Goal: Check status: Check status

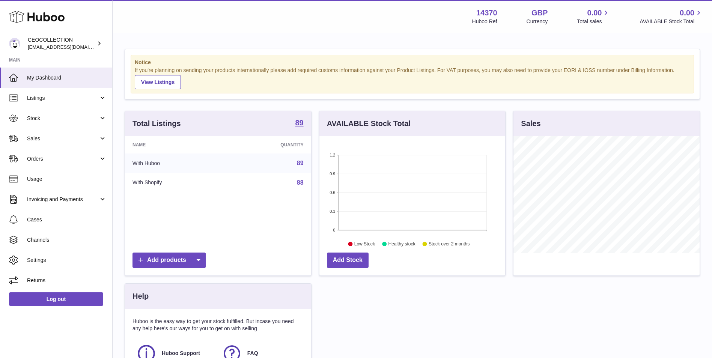
scroll to position [117, 186]
drag, startPoint x: 60, startPoint y: 118, endPoint x: 60, endPoint y: 123, distance: 5.3
click at [60, 118] on span "Stock" at bounding box center [63, 118] width 72 height 7
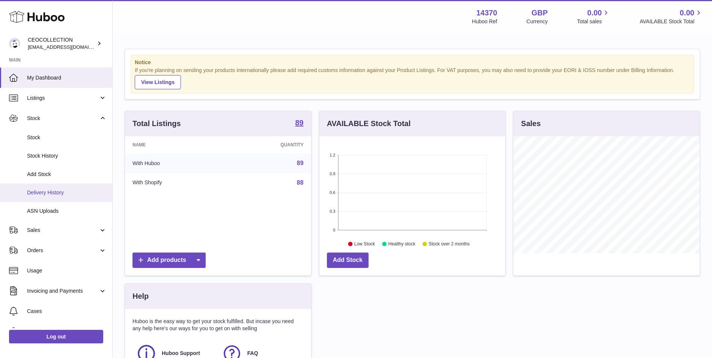
click at [69, 197] on link "Delivery History" at bounding box center [56, 193] width 112 height 18
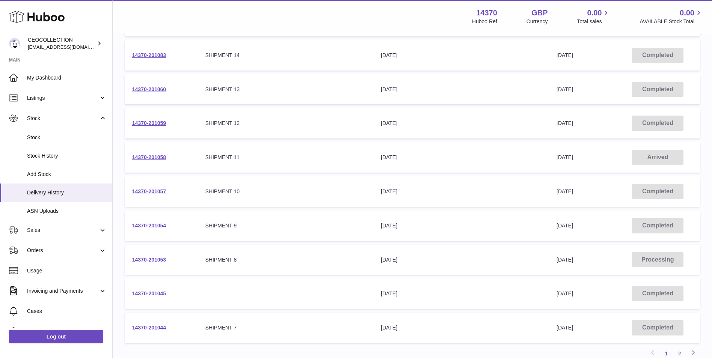
scroll to position [210, 0]
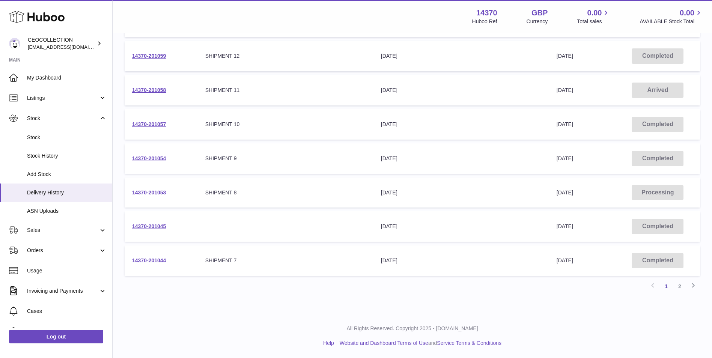
click at [683, 288] on link "2" at bounding box center [680, 287] width 14 height 14
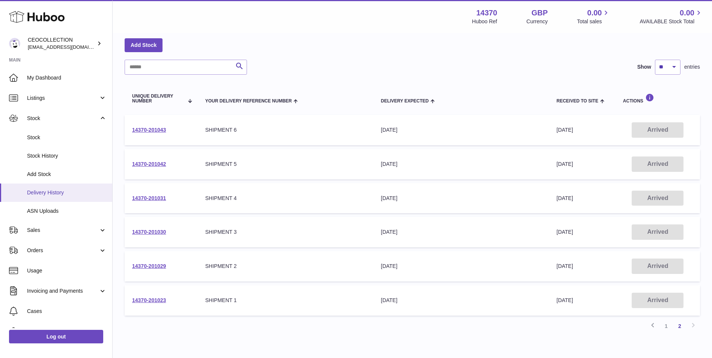
scroll to position [54, 0]
